Goal: Information Seeking & Learning: Learn about a topic

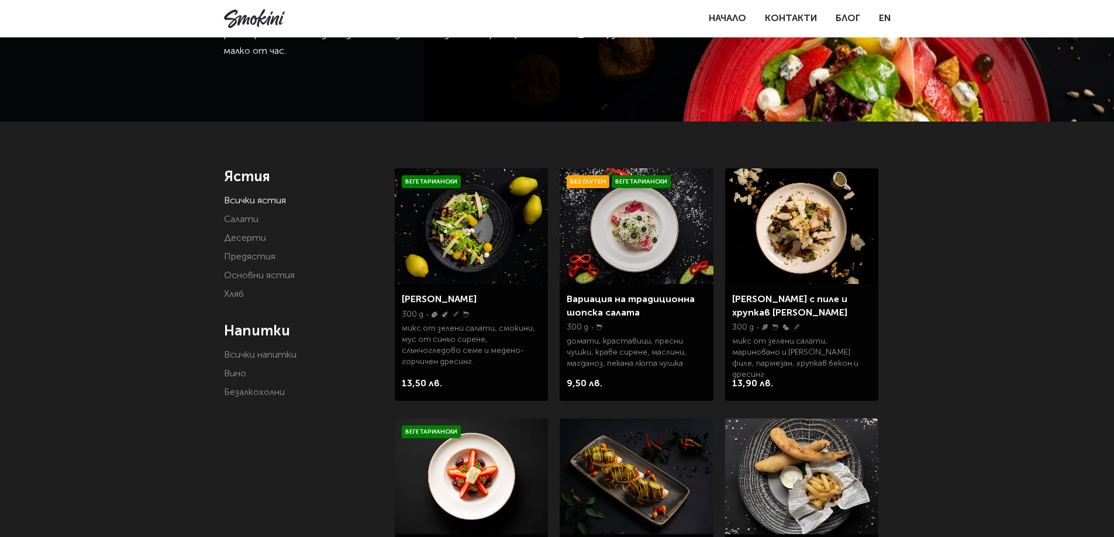
scroll to position [117, 0]
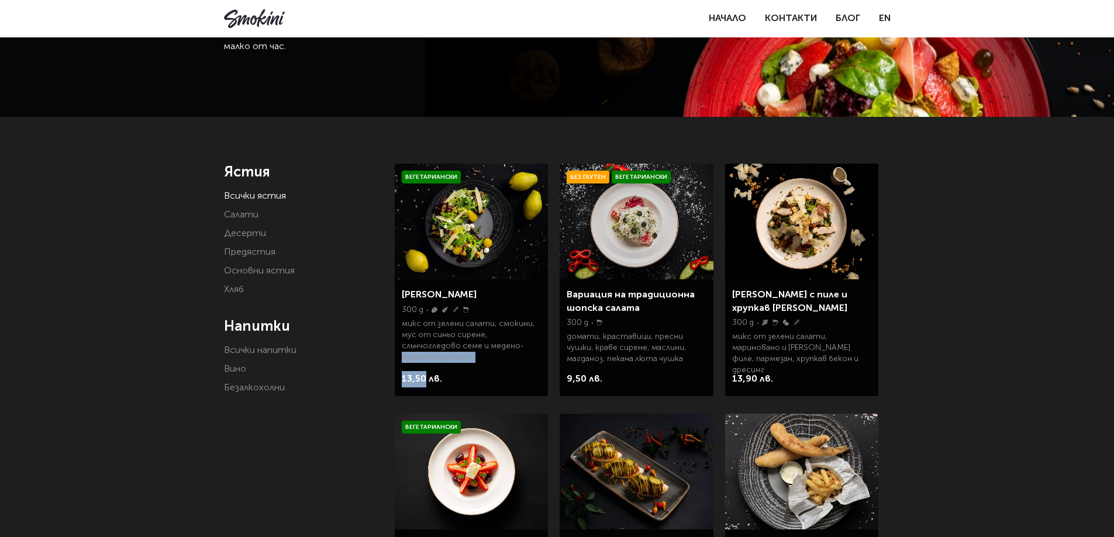
drag, startPoint x: 399, startPoint y: 378, endPoint x: 427, endPoint y: 379, distance: 27.5
click at [427, 379] on div "Салата Smokini 300 g ядки синап глутен мляко микс от зелени салати, смокини, му…" at bounding box center [471, 337] width 153 height 117
click at [452, 383] on div "13,50 лв." at bounding box center [471, 381] width 139 height 21
click at [458, 229] on img at bounding box center [471, 222] width 153 height 116
click at [808, 250] on img at bounding box center [801, 222] width 153 height 116
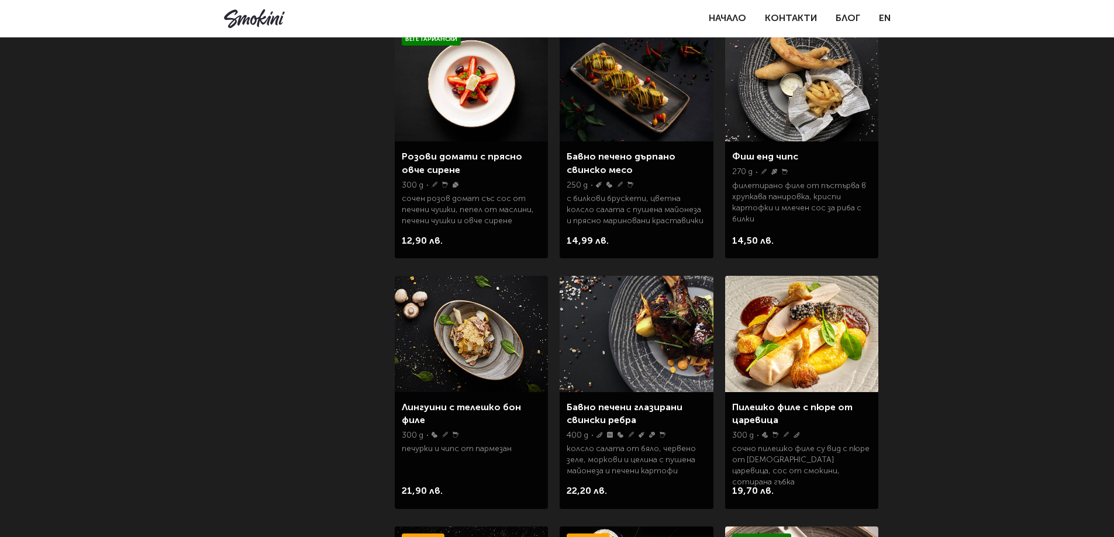
scroll to position [526, 0]
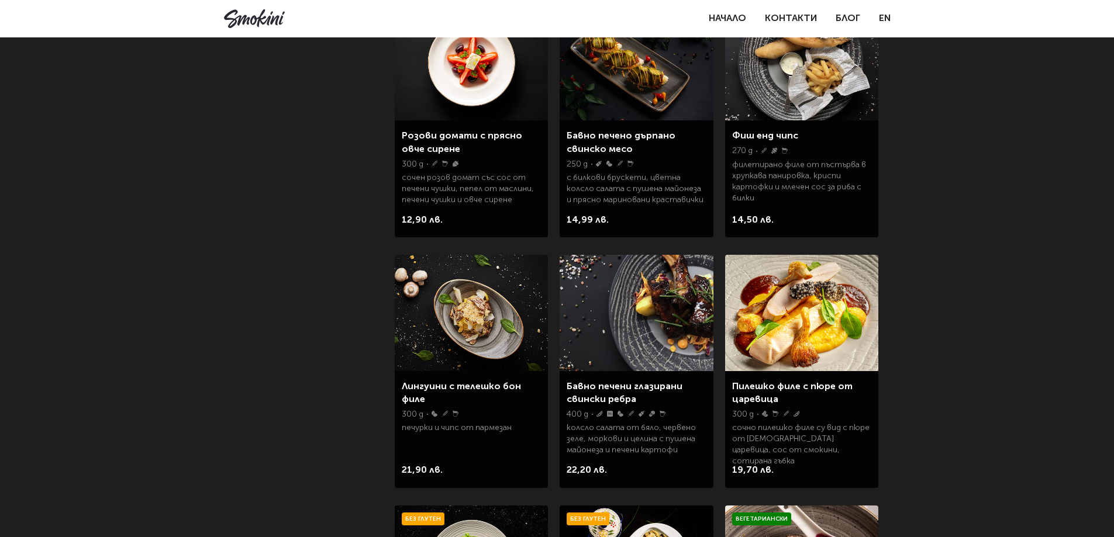
click at [833, 330] on img at bounding box center [801, 313] width 153 height 116
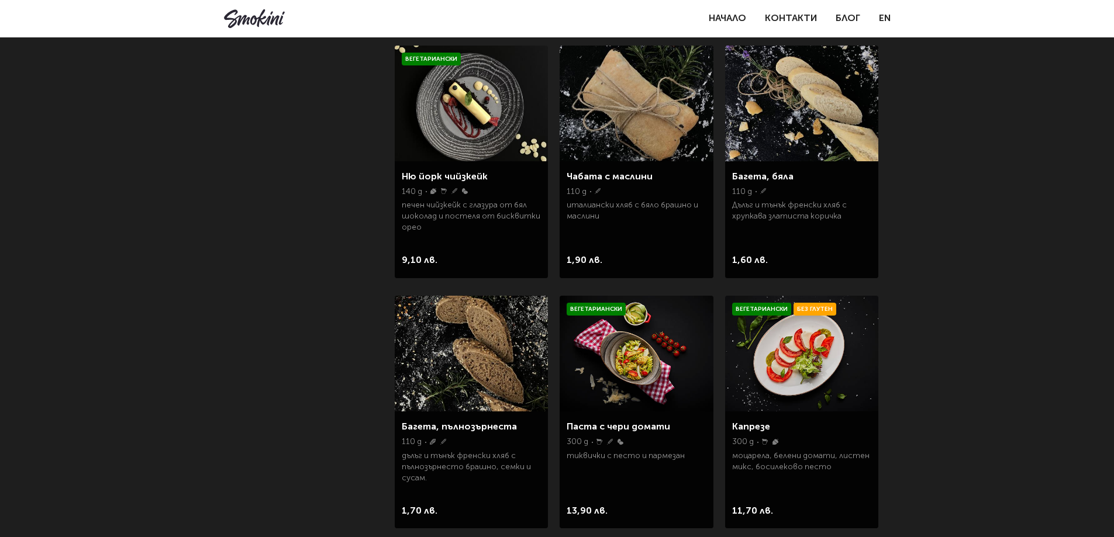
scroll to position [1169, 0]
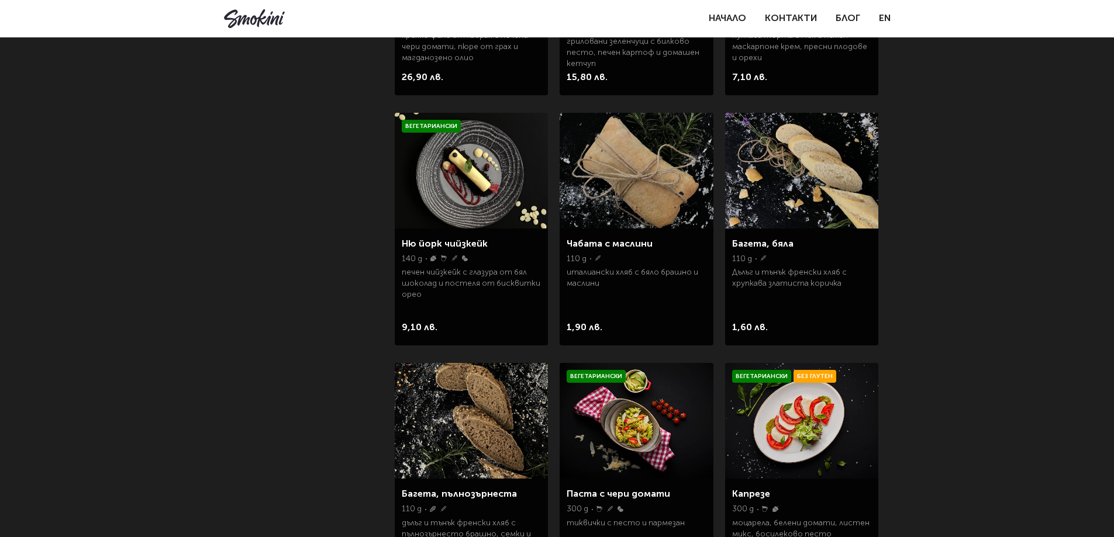
click at [670, 159] on img at bounding box center [635, 171] width 153 height 116
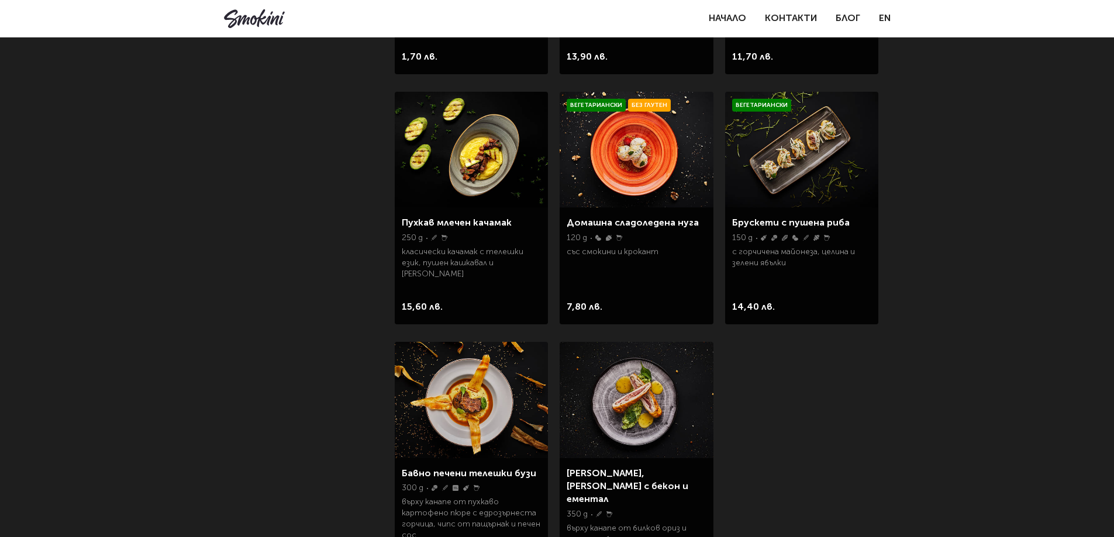
scroll to position [1754, 0]
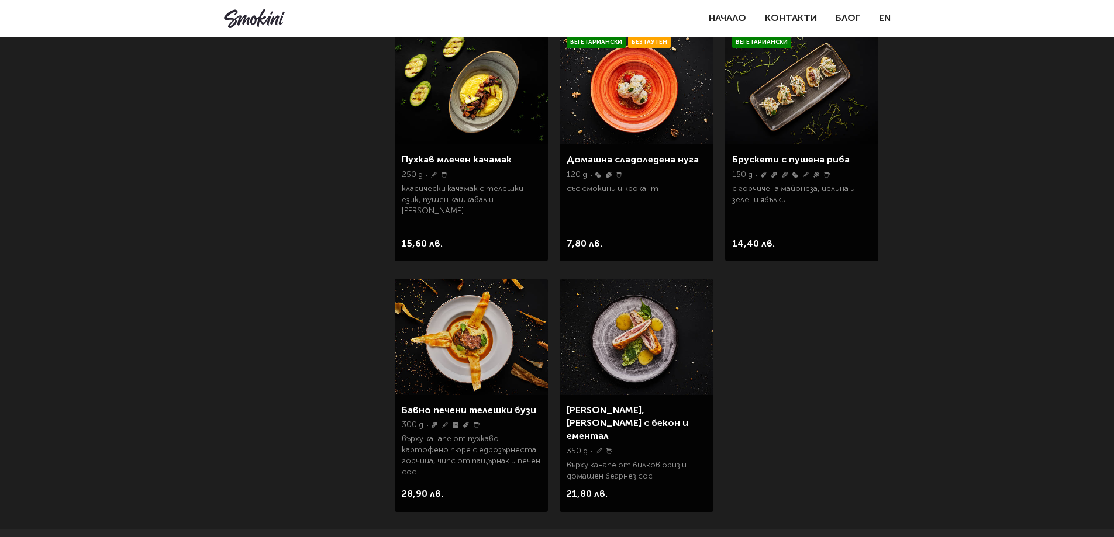
click at [642, 336] on img at bounding box center [635, 337] width 153 height 116
click at [498, 320] on img at bounding box center [471, 337] width 153 height 116
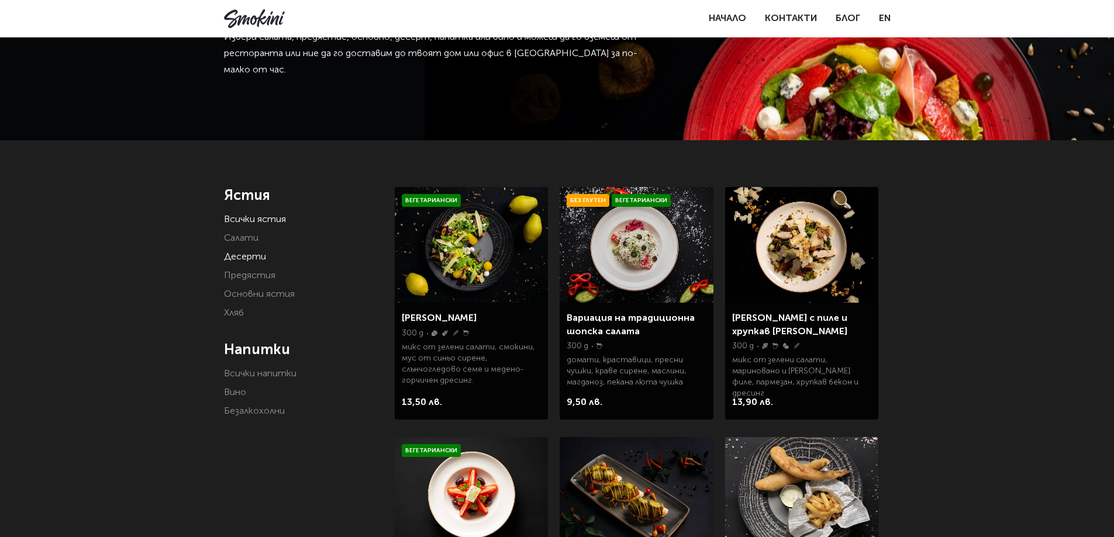
scroll to position [92, 0]
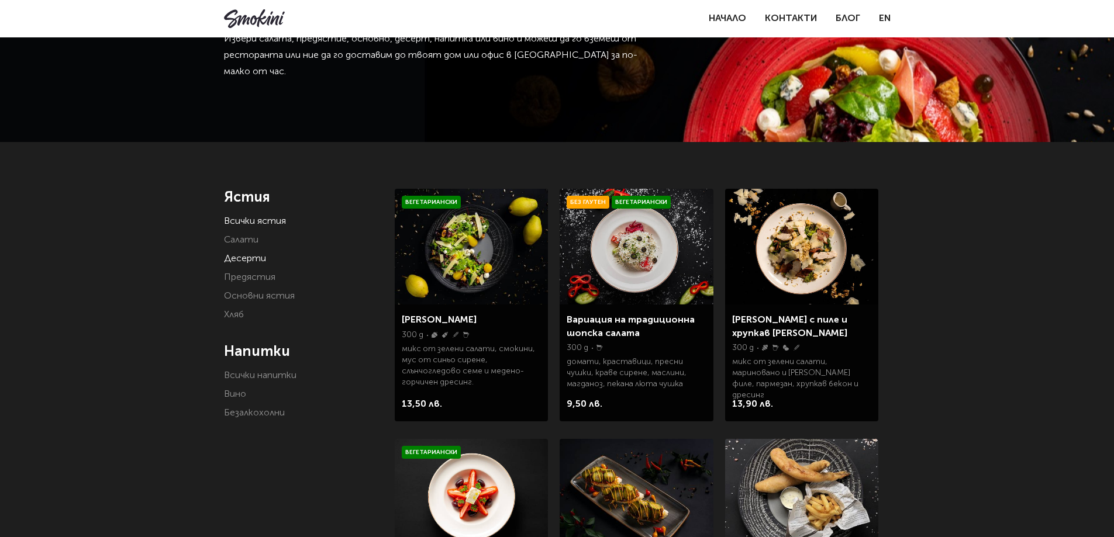
click at [246, 261] on link "Десерти" at bounding box center [245, 258] width 42 height 9
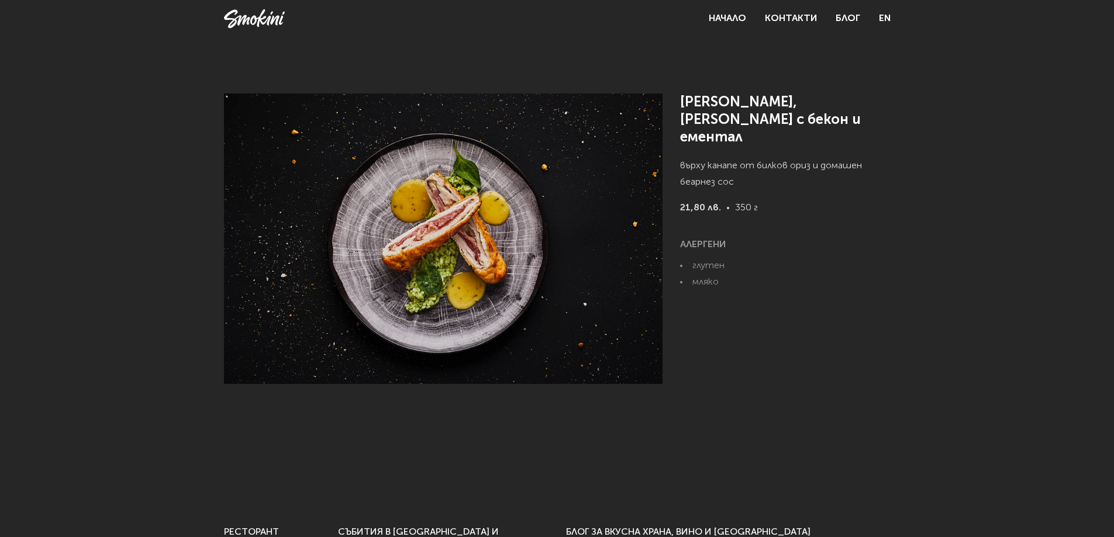
drag, startPoint x: 730, startPoint y: 189, endPoint x: 770, endPoint y: 199, distance: 41.4
click at [770, 200] on p "21,80 лв. 350 г" at bounding box center [785, 218] width 210 height 37
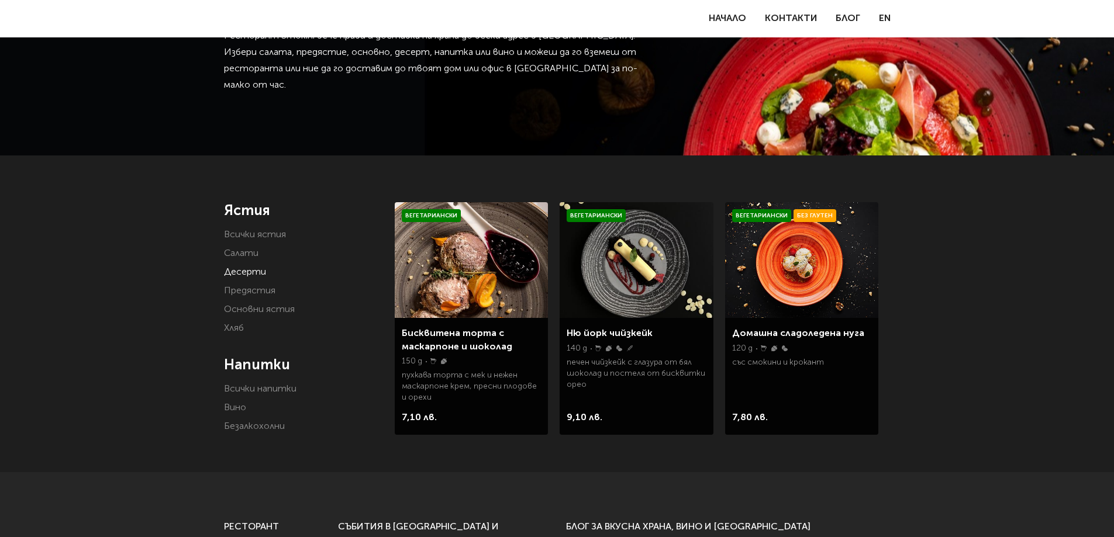
scroll to position [117, 0]
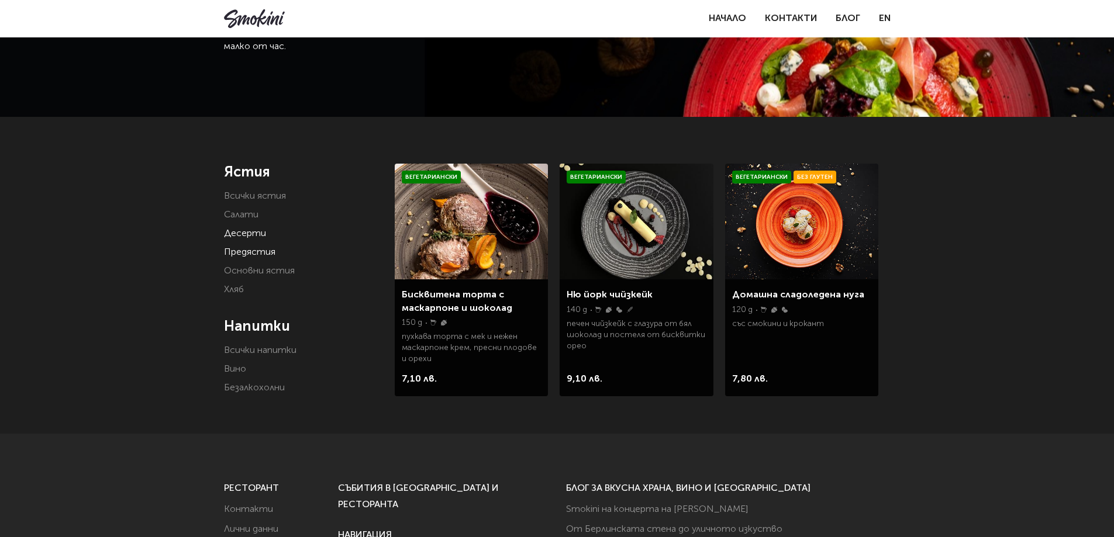
click at [248, 253] on link "Предястия" at bounding box center [249, 252] width 51 height 9
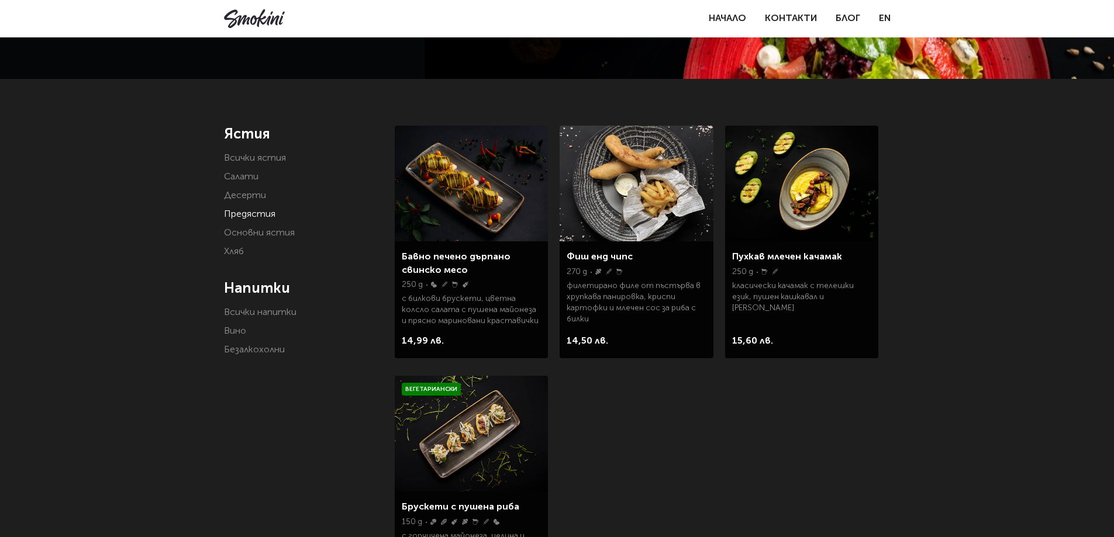
scroll to position [175, 0]
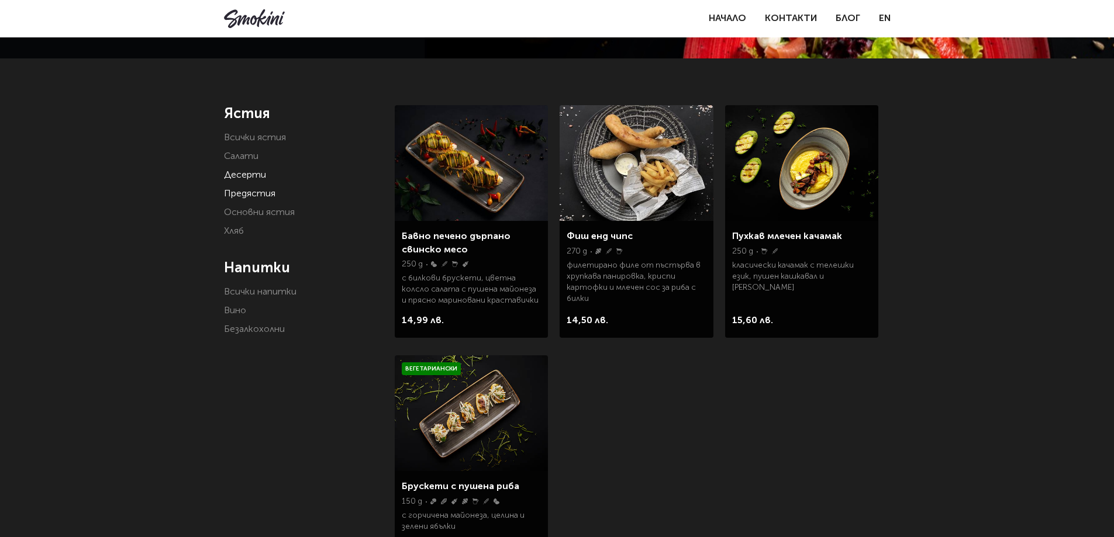
click at [229, 172] on link "Десерти" at bounding box center [245, 175] width 42 height 9
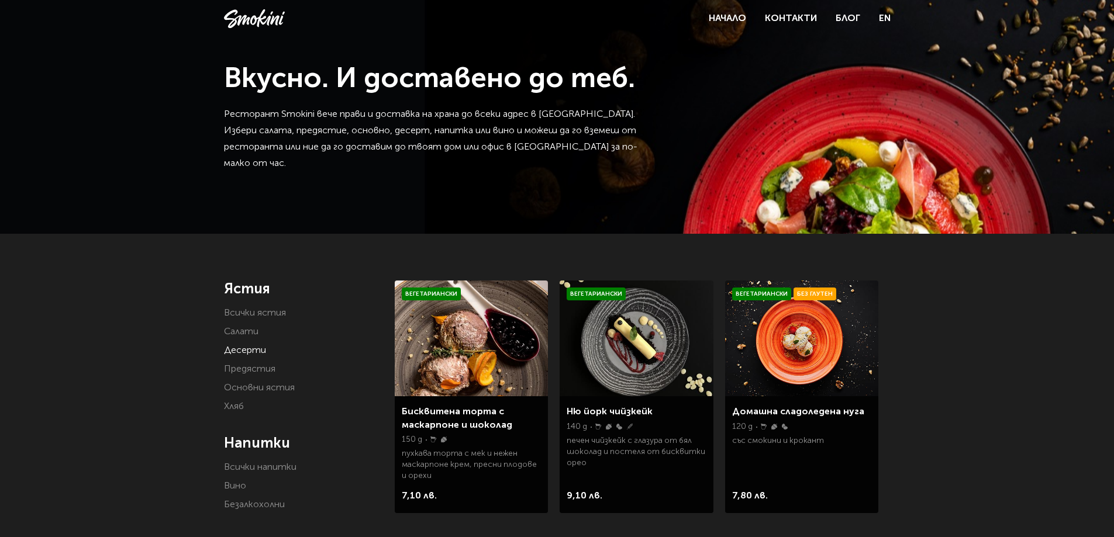
click at [502, 329] on img at bounding box center [471, 339] width 153 height 116
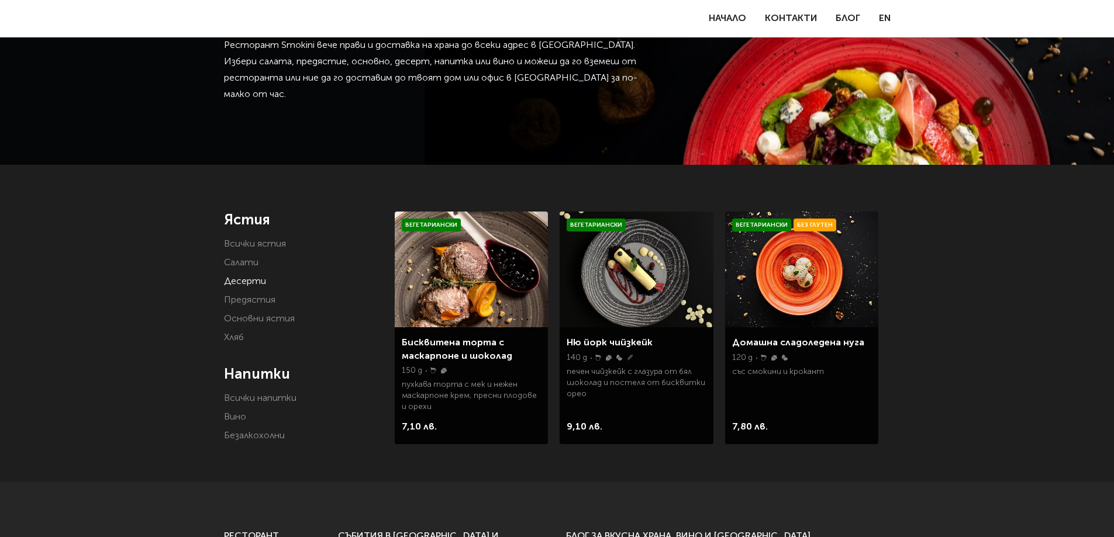
scroll to position [58, 0]
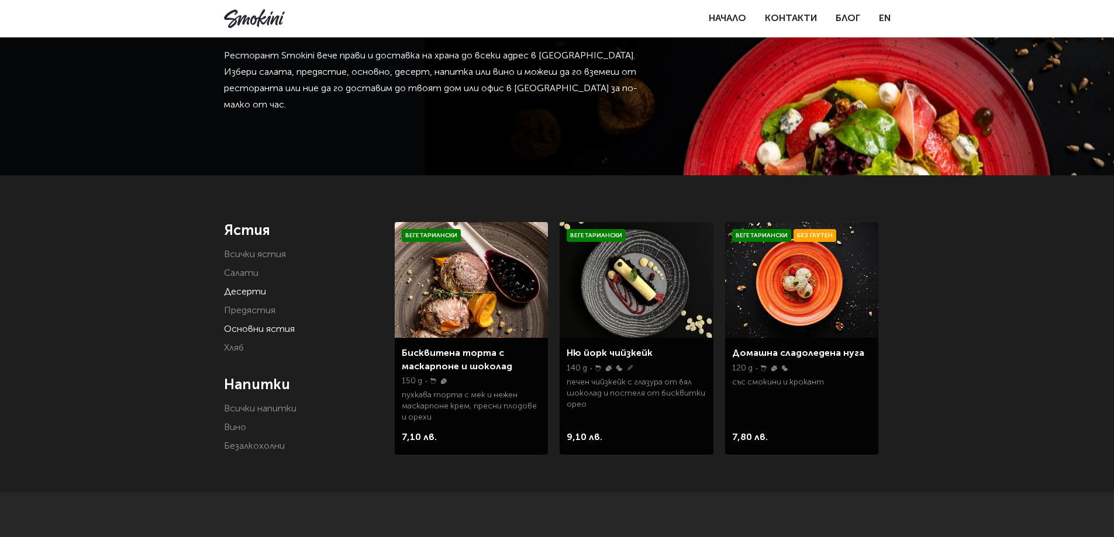
click at [245, 327] on link "Основни ястия" at bounding box center [259, 329] width 71 height 9
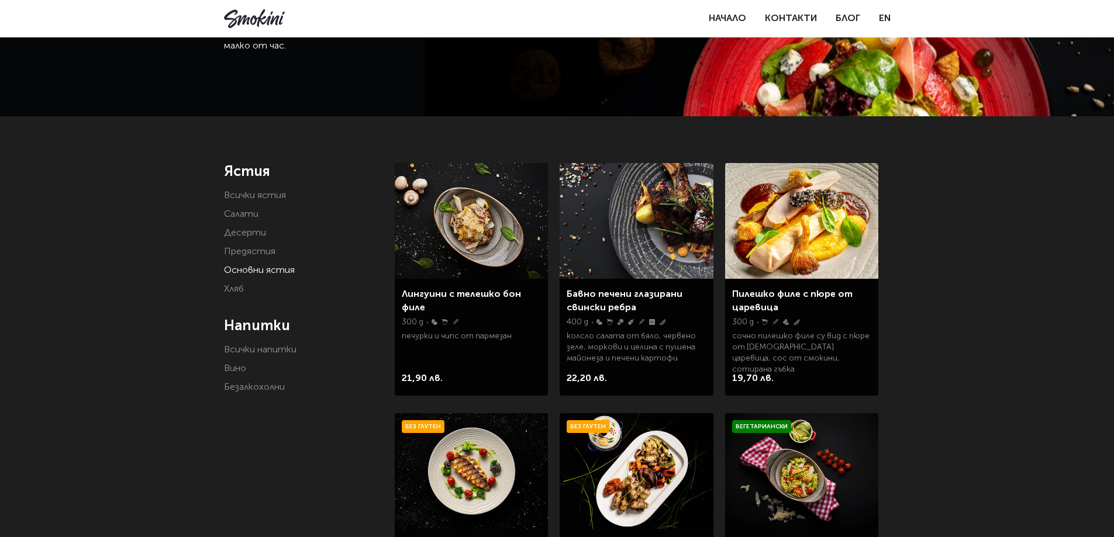
scroll to position [117, 0]
click at [232, 369] on link "Вино" at bounding box center [235, 369] width 22 height 9
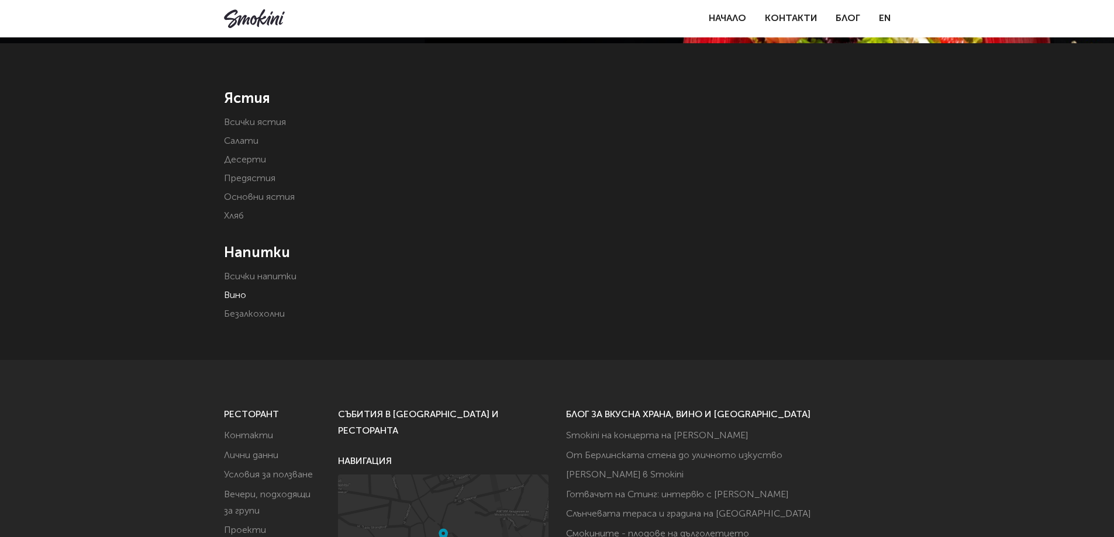
scroll to position [58, 0]
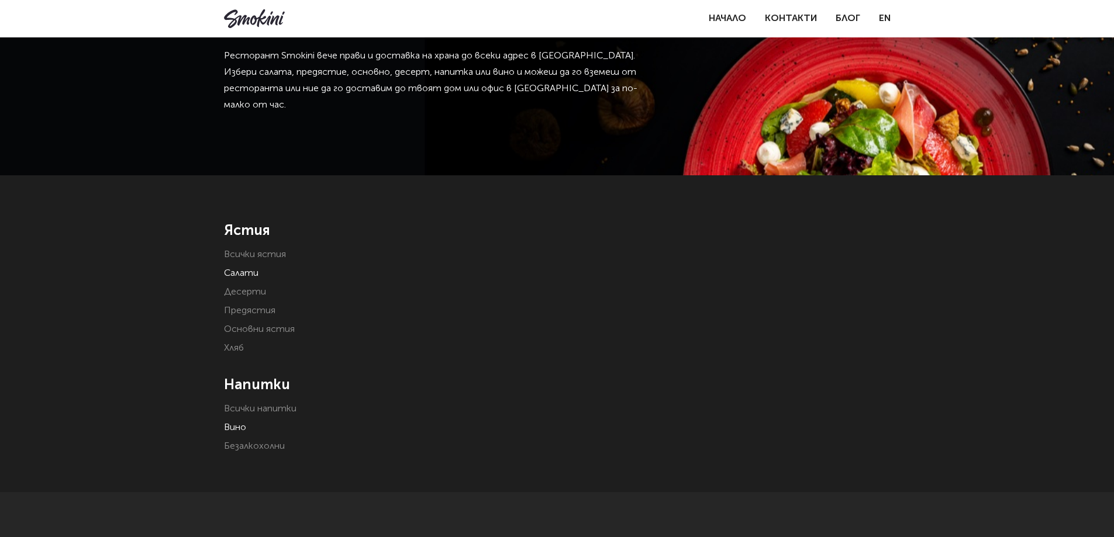
click at [251, 274] on link "Салати" at bounding box center [241, 273] width 34 height 9
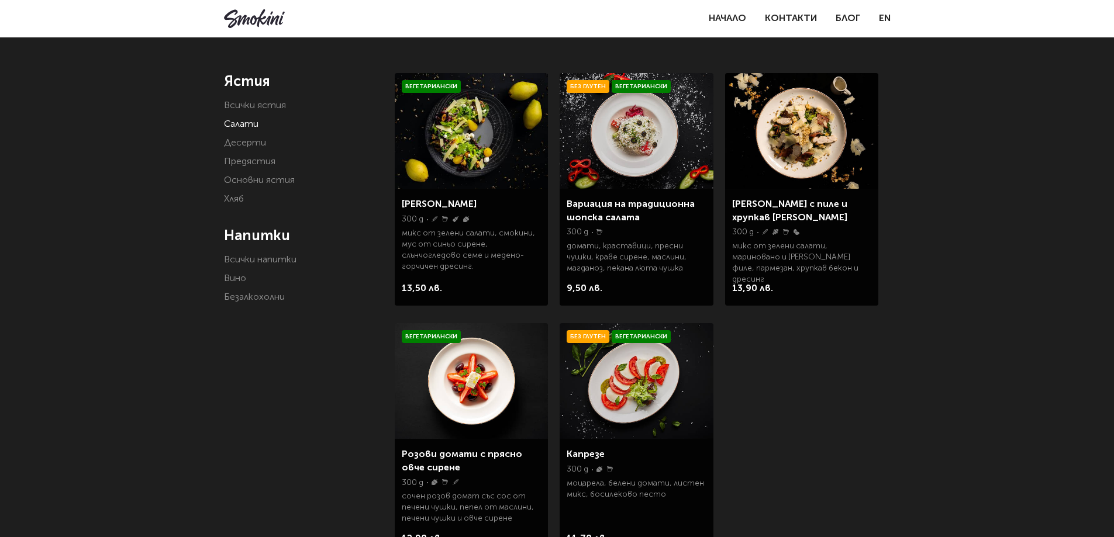
scroll to position [175, 0]
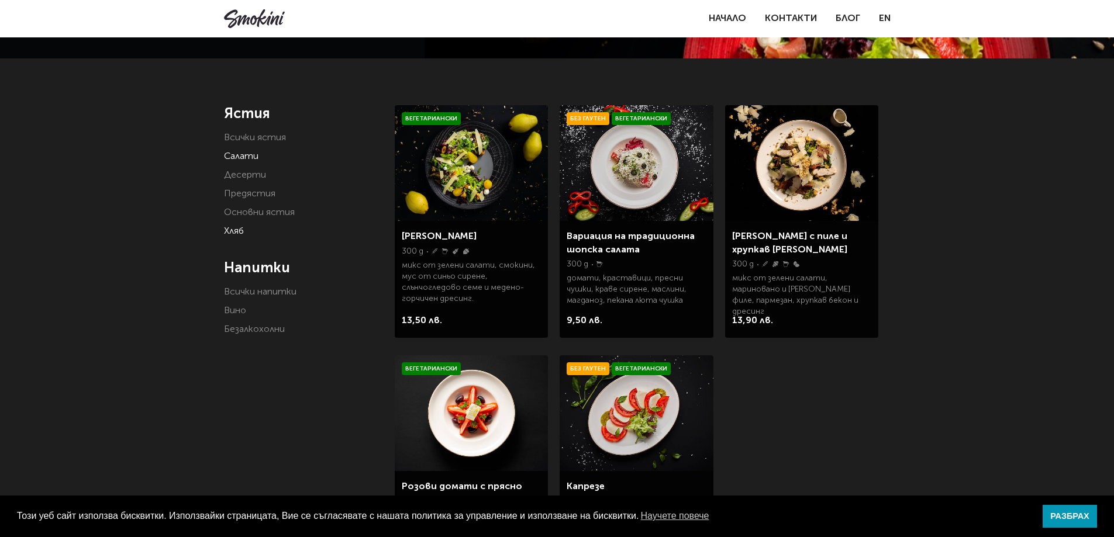
click at [238, 229] on link "Хляб" at bounding box center [234, 231] width 20 height 9
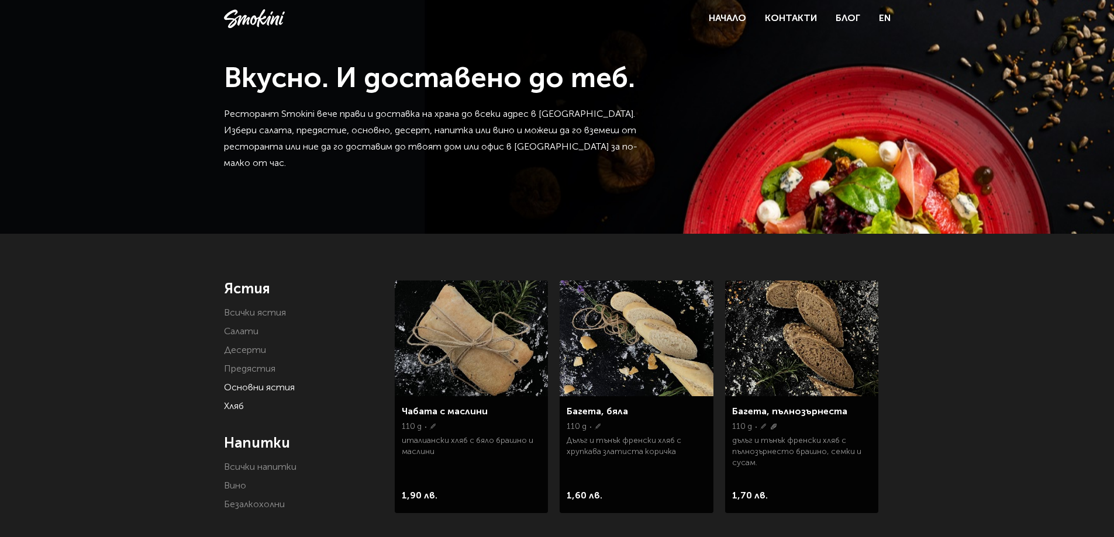
click at [230, 383] on link "Основни ястия" at bounding box center [259, 387] width 71 height 9
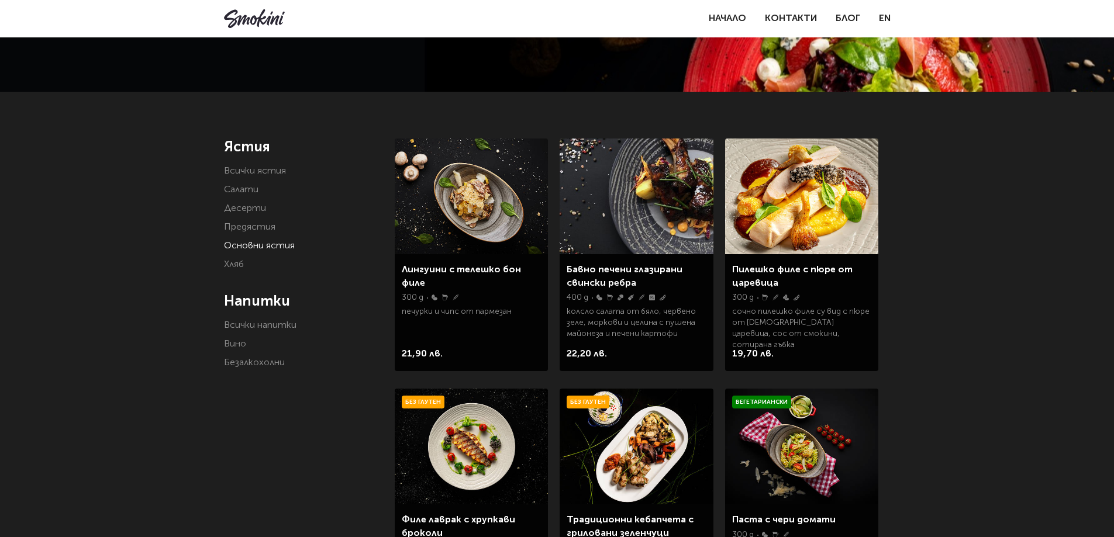
scroll to position [175, 0]
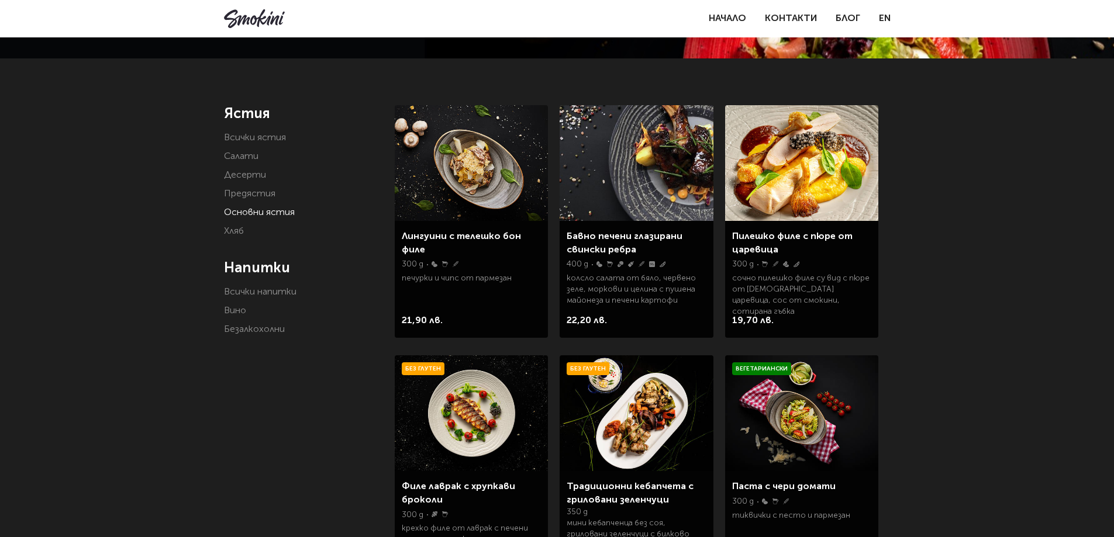
click at [698, 158] on img at bounding box center [635, 163] width 153 height 116
click at [258, 195] on link "Предястия" at bounding box center [249, 193] width 51 height 9
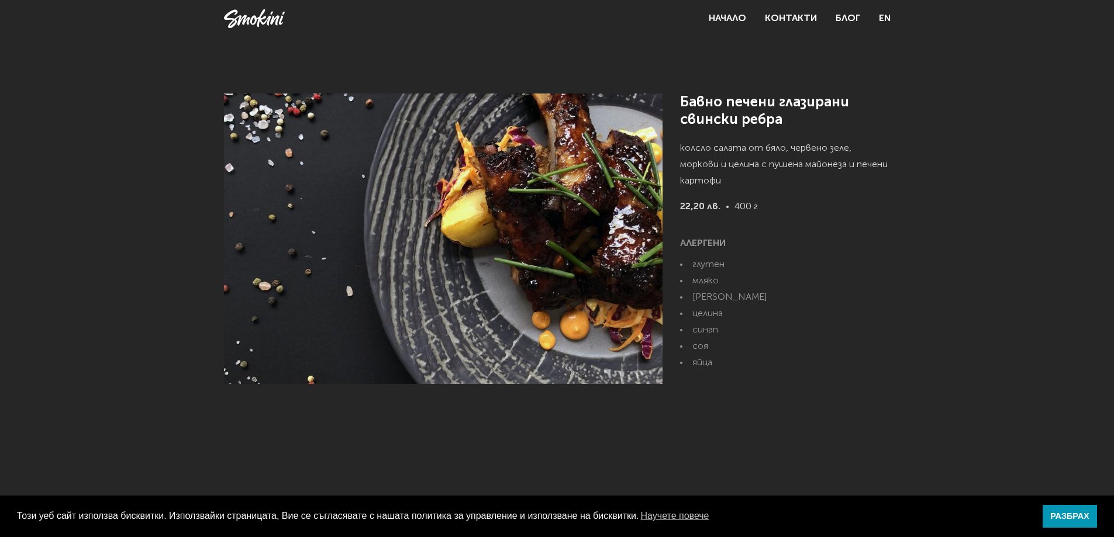
drag, startPoint x: 734, startPoint y: 208, endPoint x: 769, endPoint y: 207, distance: 34.5
click at [769, 207] on p "22,20 лв. 400 г" at bounding box center [785, 217] width 210 height 37
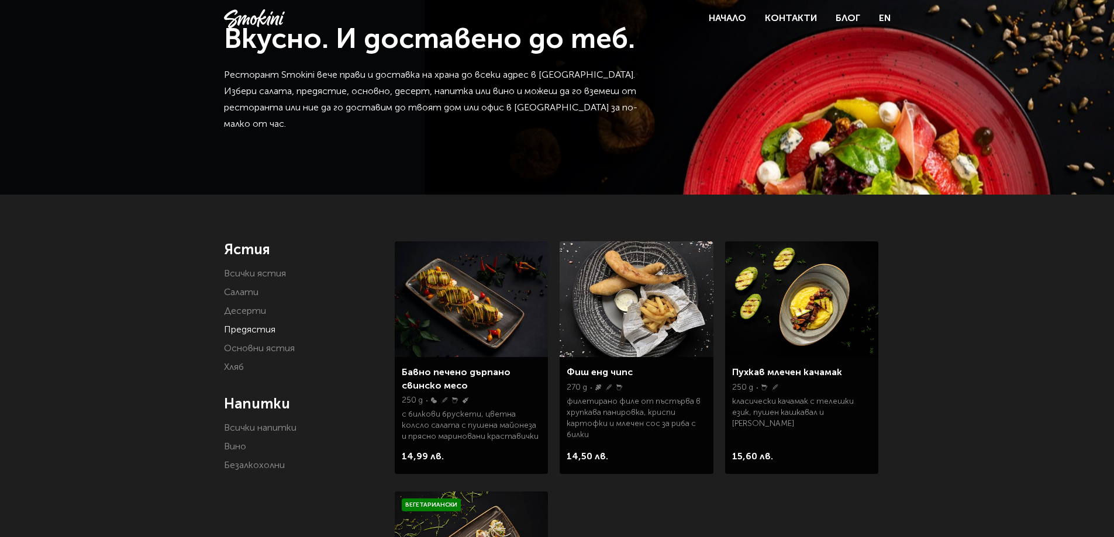
scroll to position [58, 0]
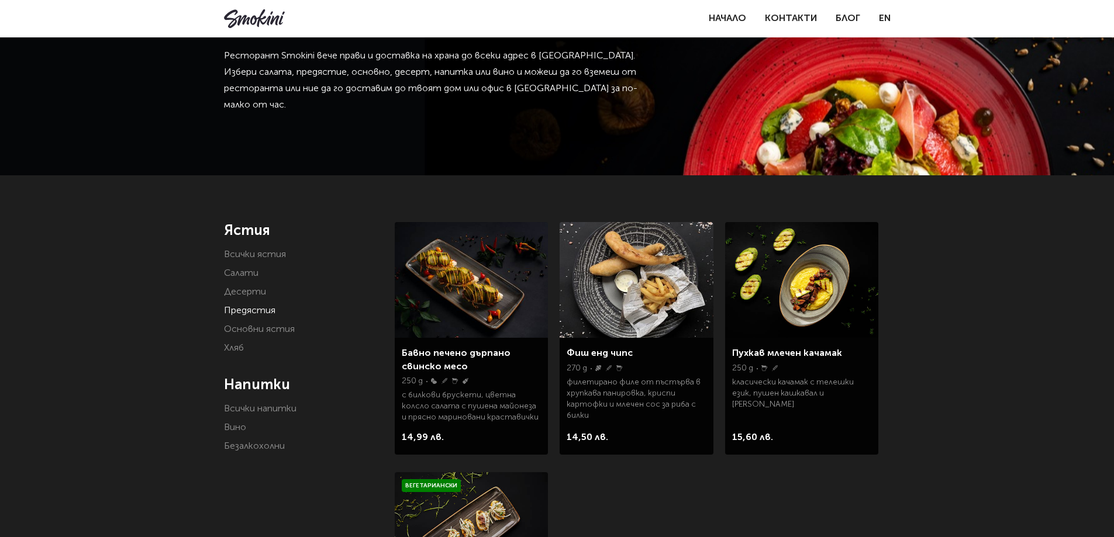
click at [835, 277] on img at bounding box center [801, 280] width 153 height 116
click at [454, 290] on img at bounding box center [471, 280] width 153 height 116
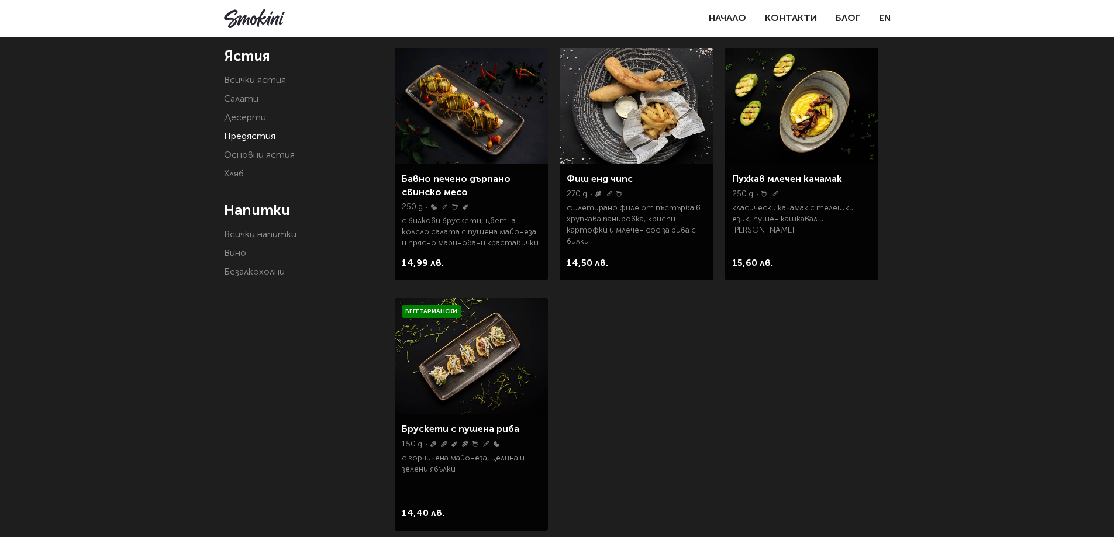
scroll to position [234, 0]
click at [440, 375] on img at bounding box center [471, 355] width 153 height 116
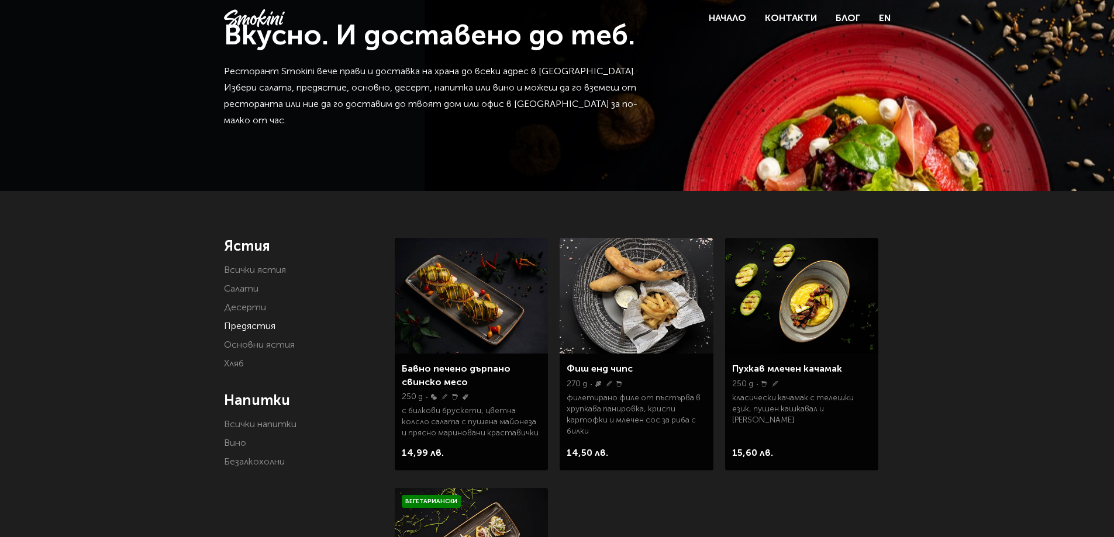
scroll to position [0, 0]
